Goal: Task Accomplishment & Management: Manage account settings

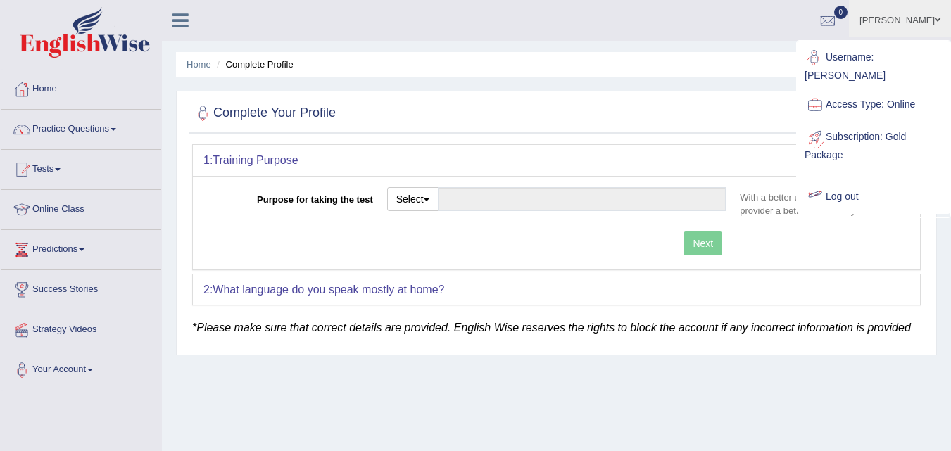
click at [827, 188] on link "Log out" at bounding box center [874, 197] width 152 height 32
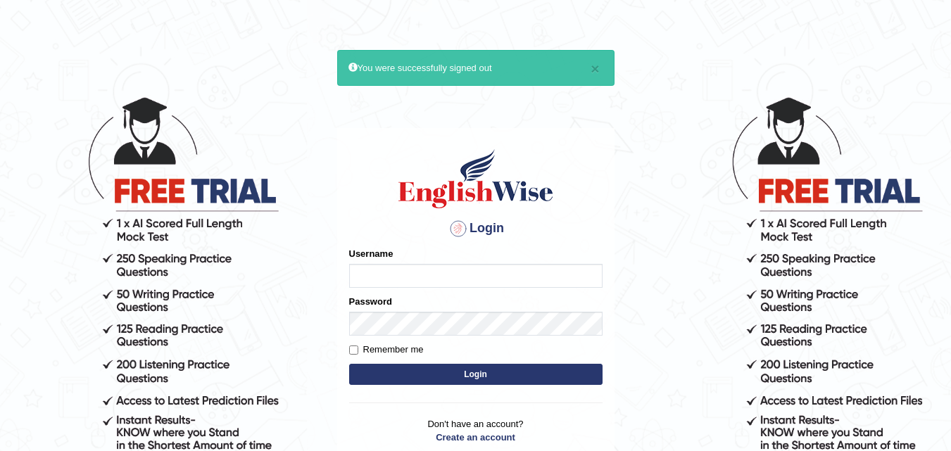
type input "+919030805541"
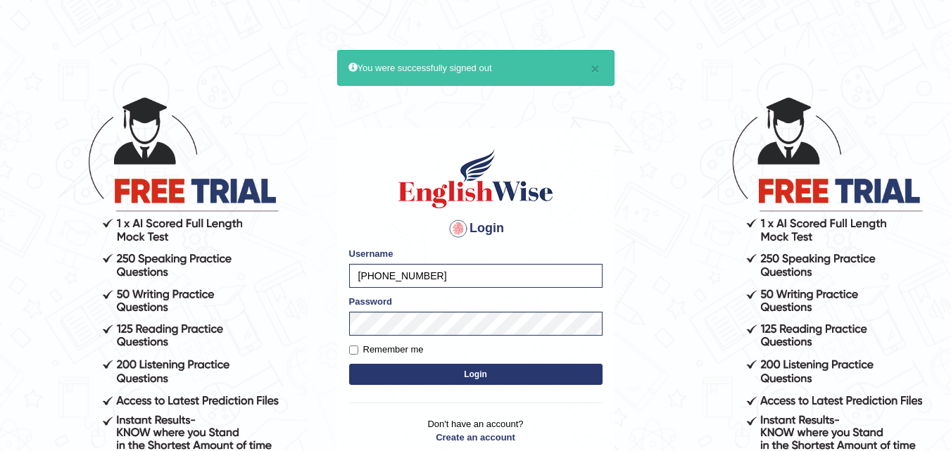
drag, startPoint x: 449, startPoint y: 271, endPoint x: 175, endPoint y: 273, distance: 273.2
click at [175, 273] on body "× You were successfully signed out Login Please fix the following errors: Usern…" at bounding box center [475, 273] width 951 height 451
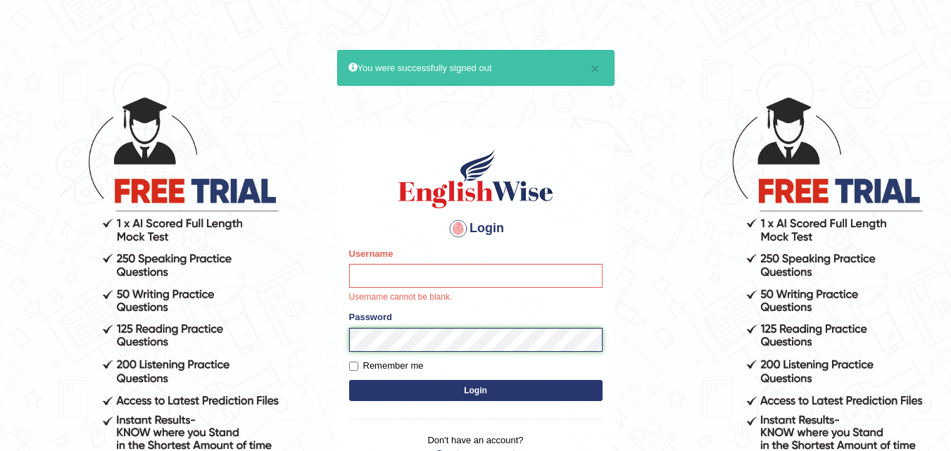
click at [118, 337] on body "× You were successfully signed out Login Please fix the following errors: Usern…" at bounding box center [475, 273] width 951 height 451
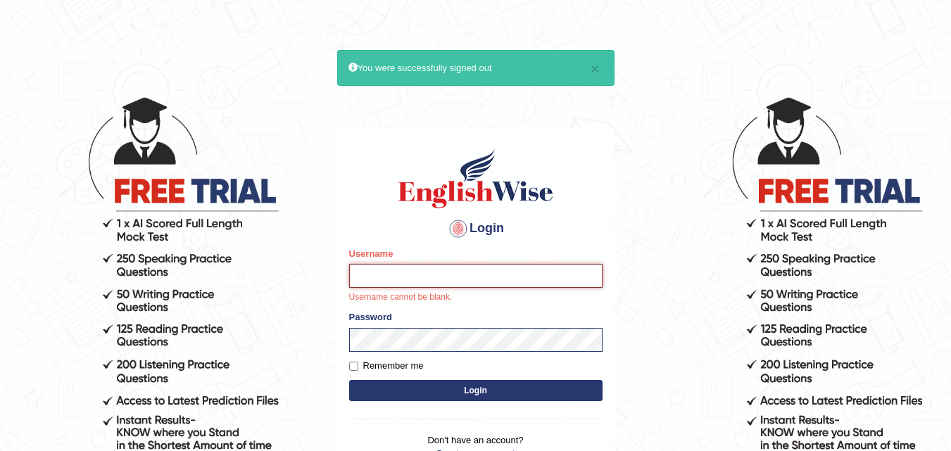
click at [382, 270] on input "Username" at bounding box center [475, 276] width 253 height 24
